Goal: Task Accomplishment & Management: Complete application form

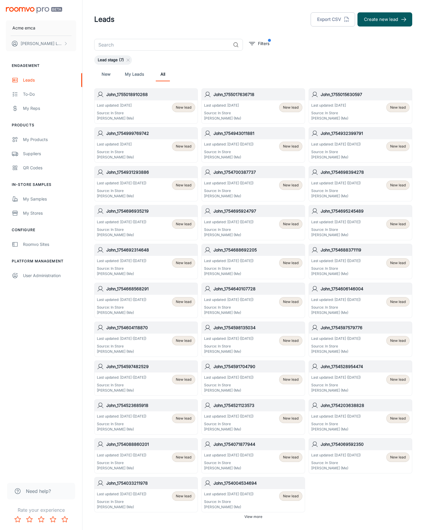
click at [385, 19] on button "Create new lead" at bounding box center [384, 19] width 55 height 14
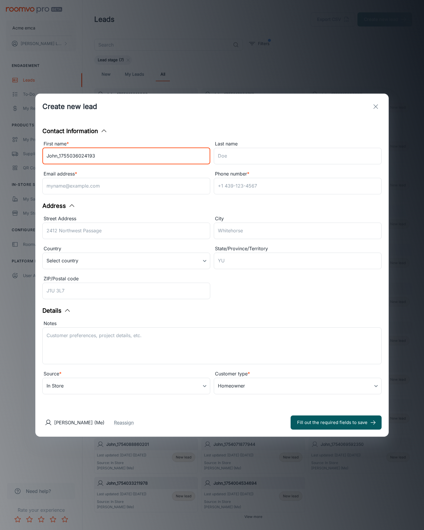
type input "John_1755036024193"
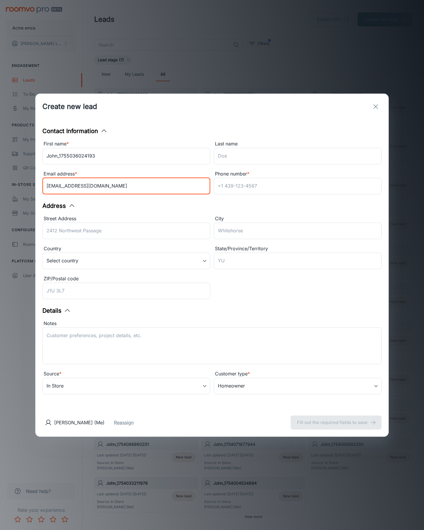
type input "[EMAIL_ADDRESS][DOMAIN_NAME]"
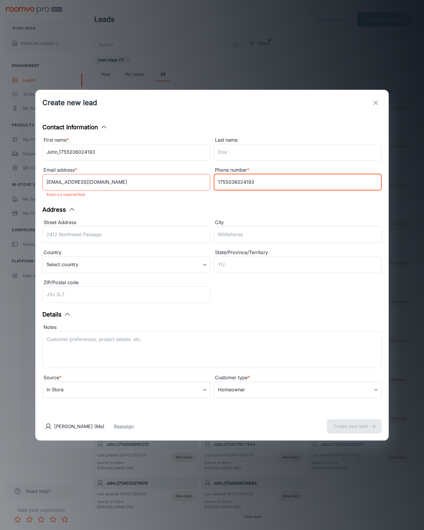
type input "1755036024193"
click at [354, 422] on button "Create new lead" at bounding box center [354, 426] width 55 height 14
